Goal: Information Seeking & Learning: Learn about a topic

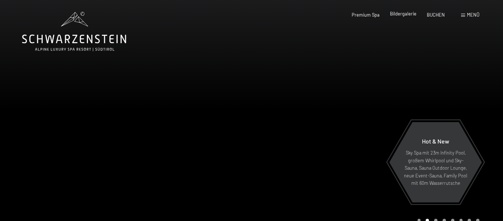
click at [400, 13] on span "Bildergalerie" at bounding box center [403, 14] width 27 height 6
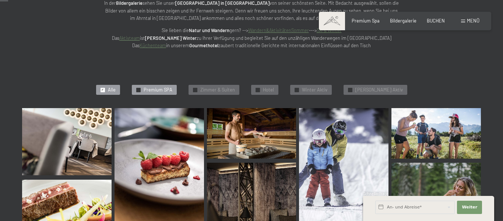
click at [159, 89] on span "Premium SPA" at bounding box center [158, 90] width 29 height 7
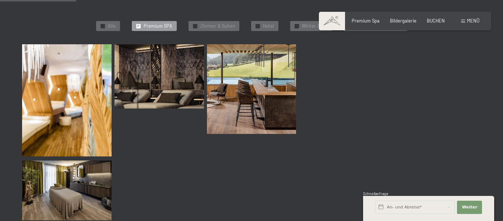
scroll to position [184, 0]
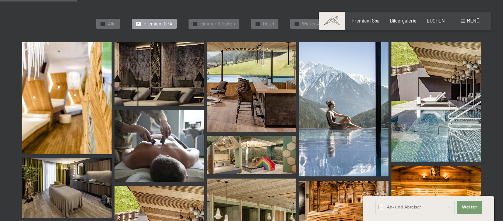
click at [41, 76] on img at bounding box center [66, 98] width 89 height 112
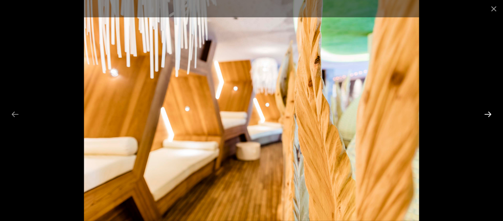
click at [486, 113] on button "Next slide" at bounding box center [487, 114] width 15 height 14
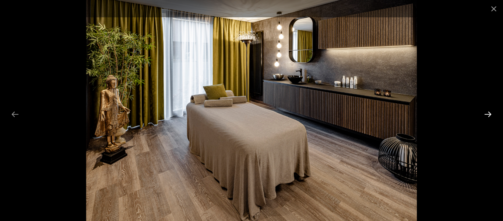
click at [486, 113] on button "Next slide" at bounding box center [487, 114] width 15 height 14
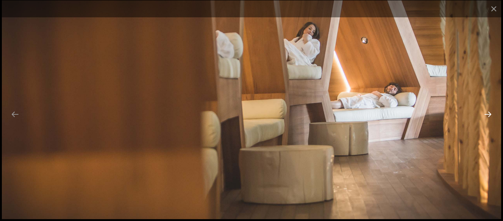
click at [486, 113] on button "Next slide" at bounding box center [487, 114] width 15 height 14
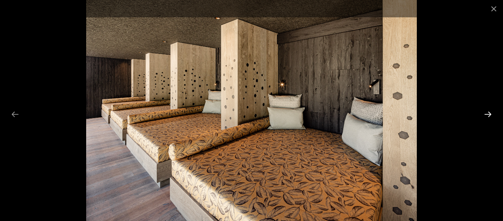
click at [486, 113] on button "Next slide" at bounding box center [487, 114] width 15 height 14
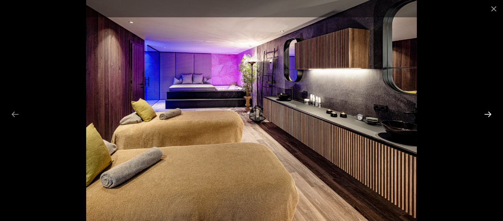
click at [486, 113] on button "Next slide" at bounding box center [487, 114] width 15 height 14
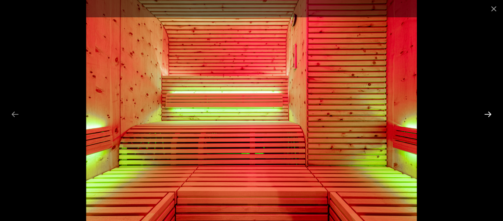
click at [486, 113] on button "Next slide" at bounding box center [487, 114] width 15 height 14
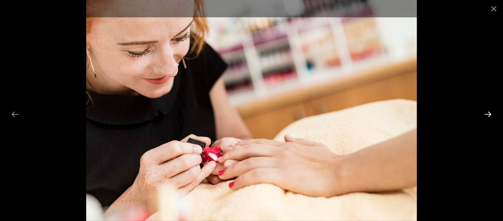
click at [486, 113] on button "Next slide" at bounding box center [487, 114] width 15 height 14
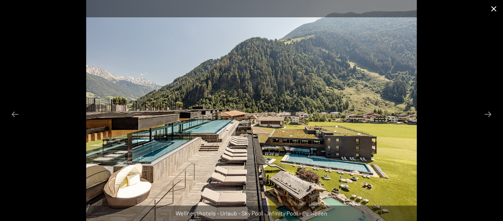
click at [494, 9] on button "Close gallery" at bounding box center [494, 8] width 18 height 17
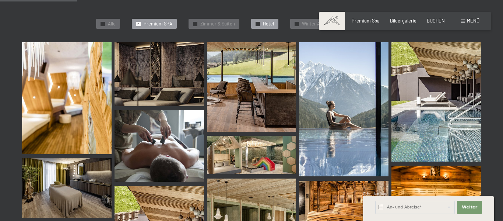
click at [274, 24] on span "Hotel" at bounding box center [268, 24] width 11 height 7
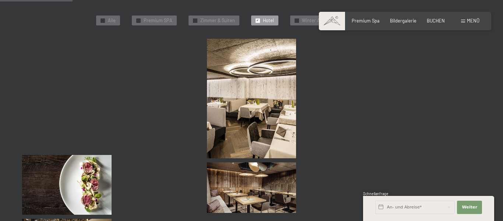
scroll to position [189, 0]
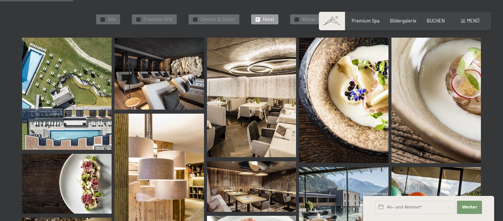
click at [71, 71] on img at bounding box center [66, 94] width 89 height 112
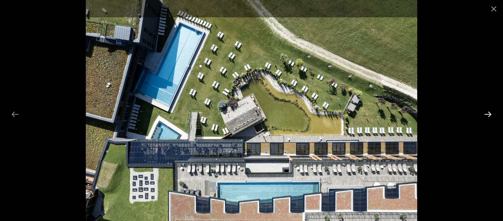
click at [487, 114] on button "Next slide" at bounding box center [487, 114] width 15 height 14
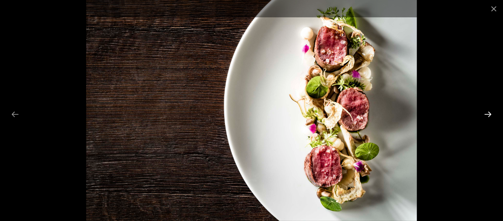
click at [487, 114] on button "Next slide" at bounding box center [487, 114] width 15 height 14
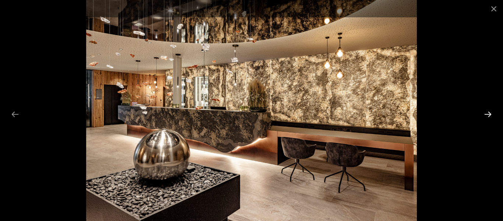
click at [487, 114] on button "Next slide" at bounding box center [487, 114] width 15 height 14
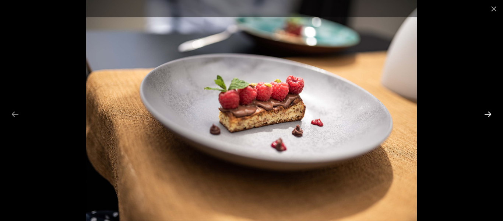
click at [487, 114] on button "Next slide" at bounding box center [487, 114] width 15 height 14
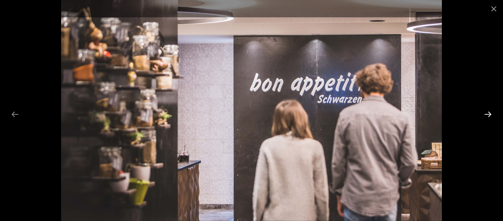
click at [487, 114] on button "Next slide" at bounding box center [487, 114] width 15 height 14
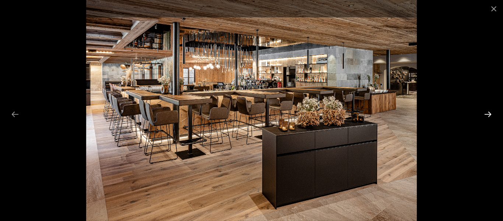
click at [487, 114] on button "Next slide" at bounding box center [487, 114] width 15 height 14
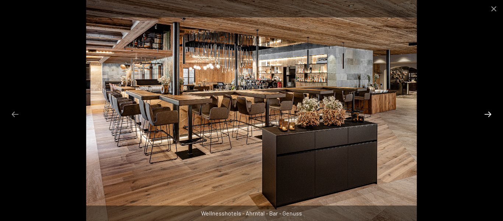
click at [487, 114] on button "Next slide" at bounding box center [487, 114] width 15 height 14
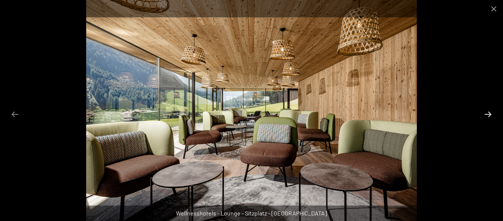
click at [487, 114] on button "Next slide" at bounding box center [487, 114] width 15 height 14
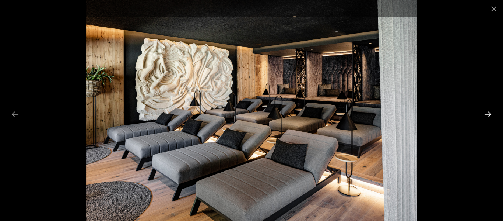
click at [487, 114] on button "Next slide" at bounding box center [487, 114] width 15 height 14
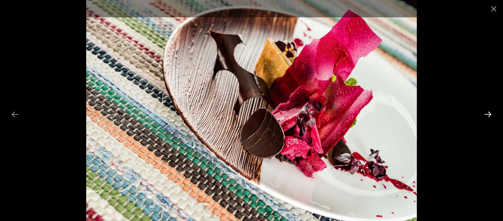
click at [487, 114] on button "Next slide" at bounding box center [487, 114] width 15 height 14
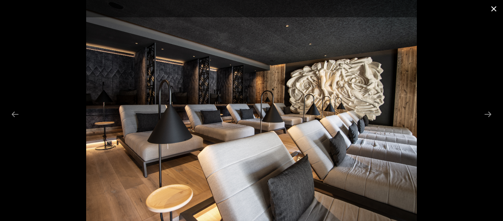
click at [493, 10] on button "Close gallery" at bounding box center [494, 8] width 18 height 17
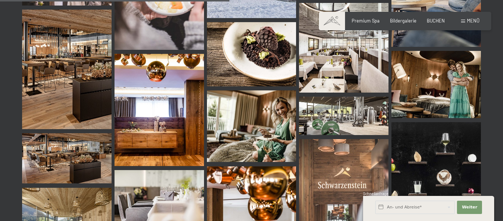
scroll to position [591, 0]
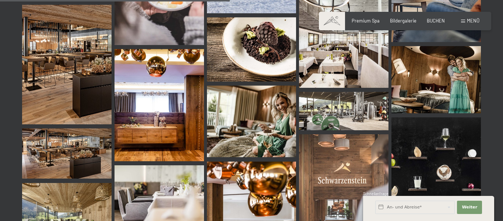
click at [361, 110] on img at bounding box center [343, 111] width 89 height 38
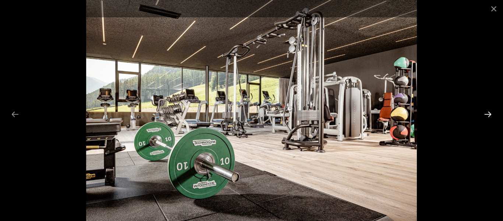
click at [486, 113] on button "Next slide" at bounding box center [487, 114] width 15 height 14
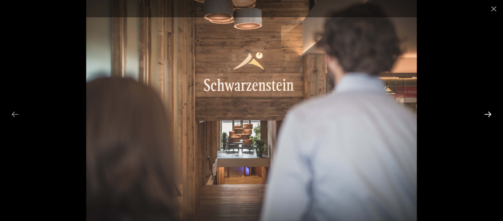
click at [485, 113] on button "Next slide" at bounding box center [487, 114] width 15 height 14
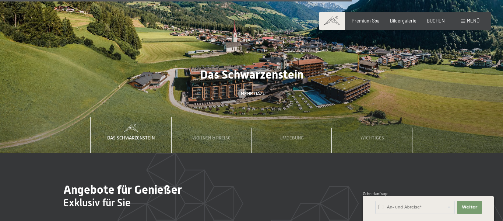
scroll to position [1980, 0]
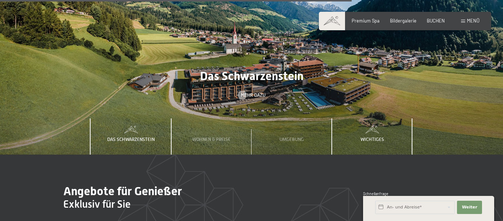
click at [366, 122] on div "Wichtiges" at bounding box center [372, 136] width 32 height 36
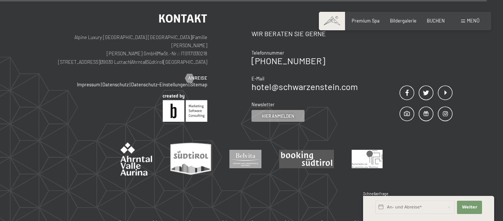
scroll to position [2865, 0]
